Goal: Check status: Check status

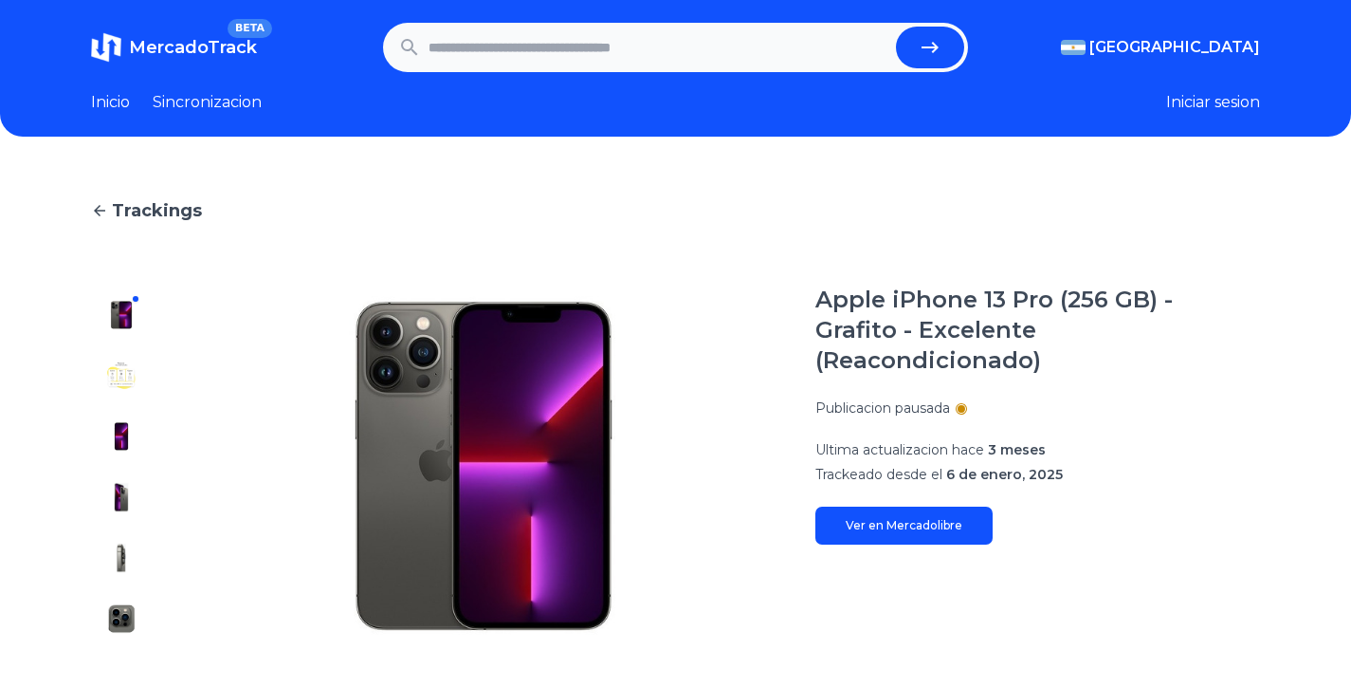
click at [558, 57] on input "text" at bounding box center [659, 48] width 460 height 42
paste input "**********"
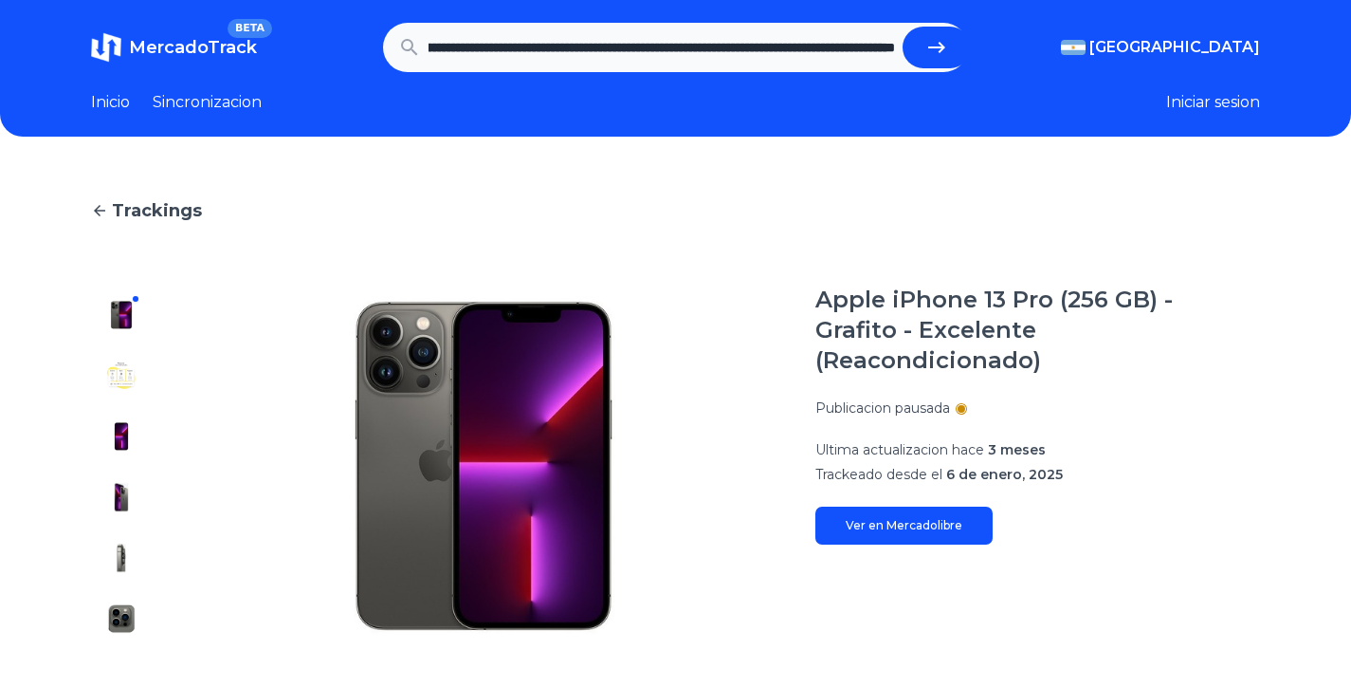
click at [903, 27] on button "submit" at bounding box center [937, 48] width 68 height 42
type input "**********"
